Goal: Navigation & Orientation: Find specific page/section

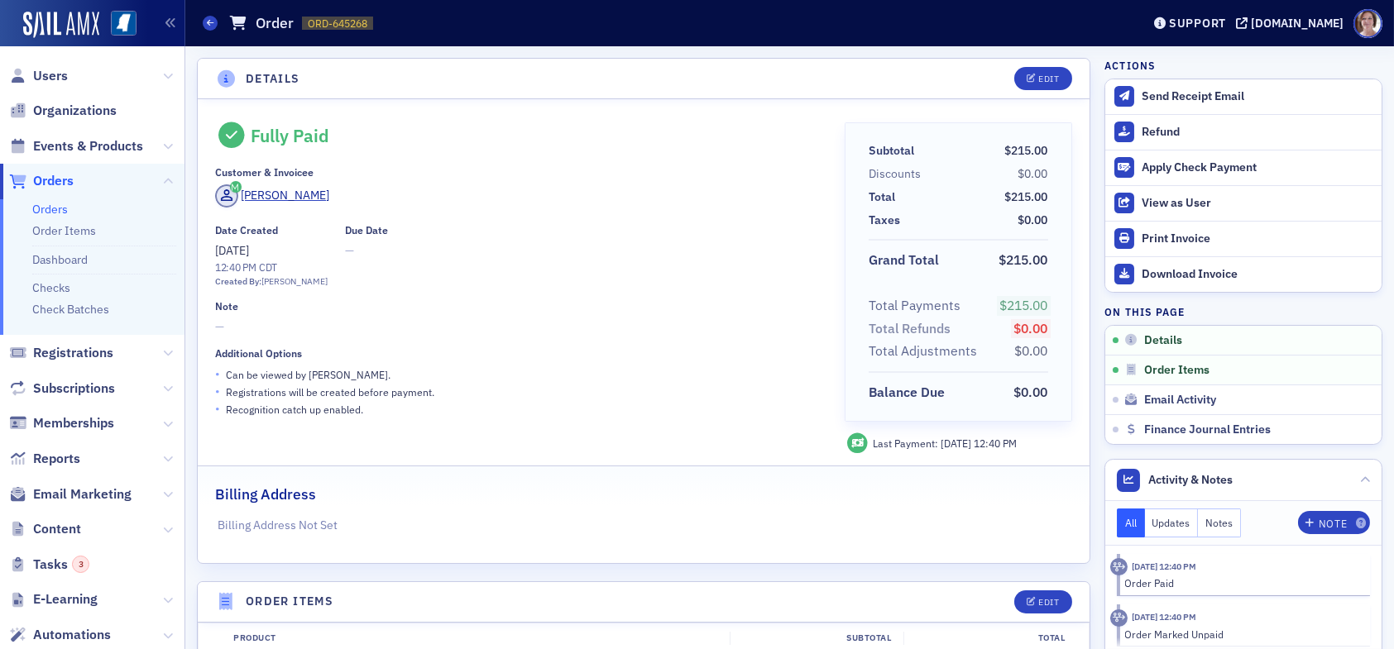
click at [71, 448] on span "Reports" at bounding box center [92, 459] width 184 height 36
click at [70, 454] on span "Reports" at bounding box center [56, 459] width 47 height 18
